Goal: Information Seeking & Learning: Learn about a topic

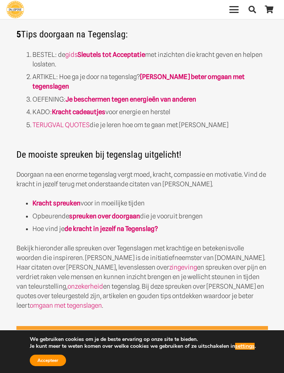
scroll to position [342, 0]
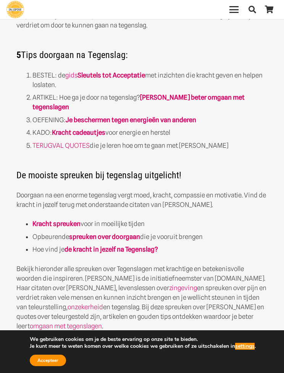
click at [54, 220] on strong "Kracht spreuken" at bounding box center [56, 224] width 48 height 8
click at [68, 220] on strong "Kracht spreuken" at bounding box center [56, 224] width 48 height 8
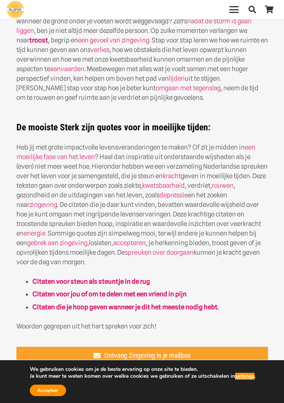
scroll to position [258, 0]
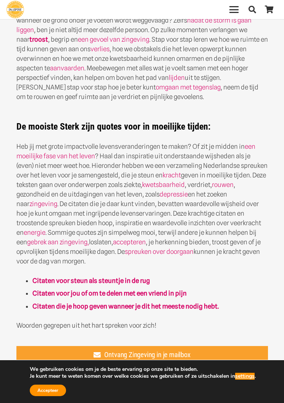
click at [147, 249] on link "spreuken over doorgaan" at bounding box center [159, 251] width 69 height 8
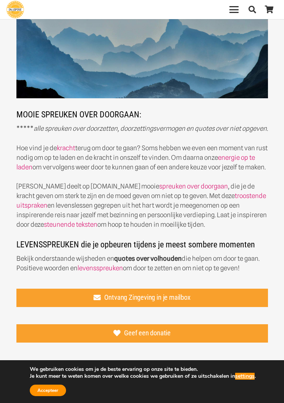
scroll to position [58, 0]
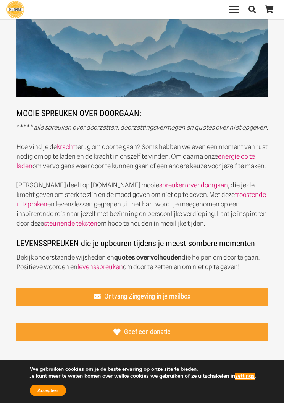
click at [159, 189] on link "spreuken over doorgaan" at bounding box center [193, 185] width 69 height 8
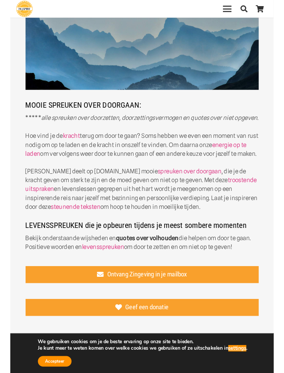
scroll to position [68, 0]
